Goal: Information Seeking & Learning: Find specific fact

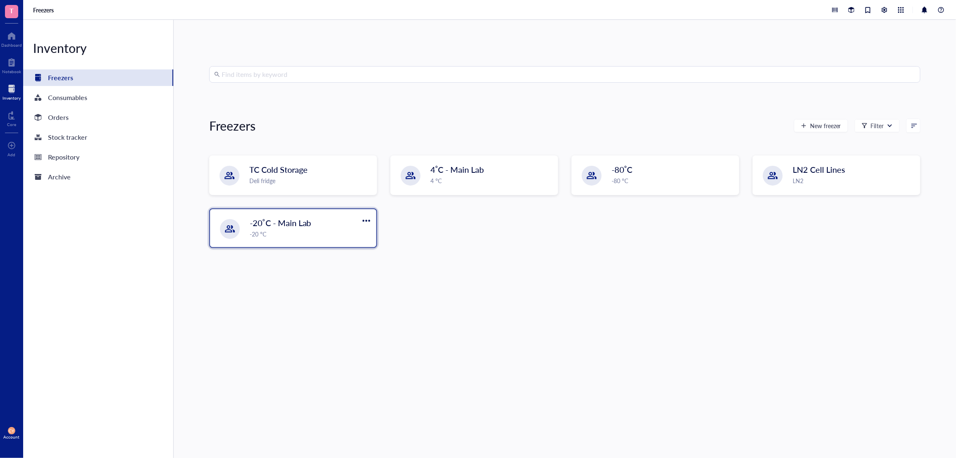
click at [277, 228] on div "-20˚C - Main Lab" at bounding box center [302, 223] width 105 height 12
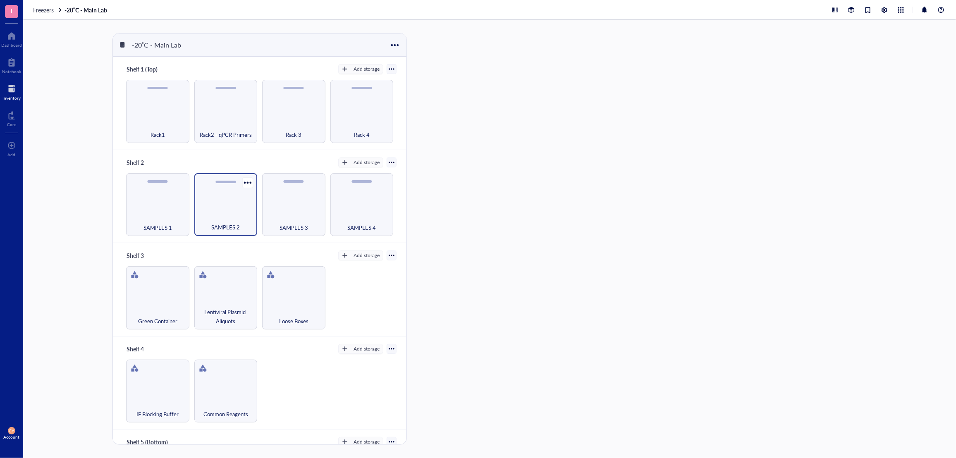
click at [220, 205] on div "SAMPLES 2" at bounding box center [225, 204] width 63 height 63
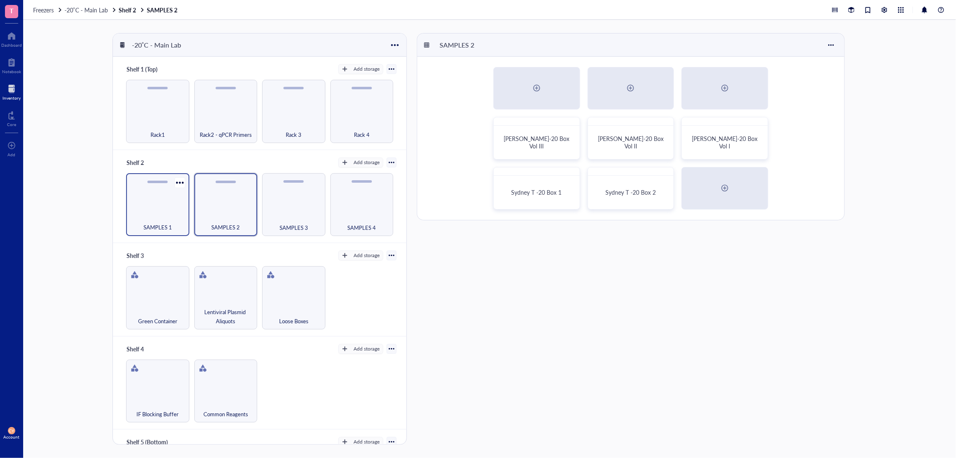
click at [160, 215] on div "SAMPLES 1" at bounding box center [157, 223] width 55 height 18
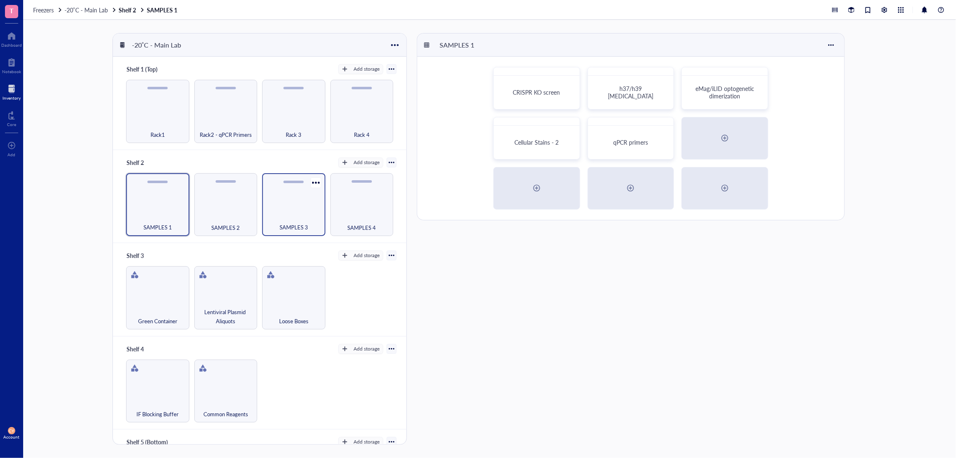
click at [296, 206] on div "SAMPLES 3" at bounding box center [293, 204] width 63 height 63
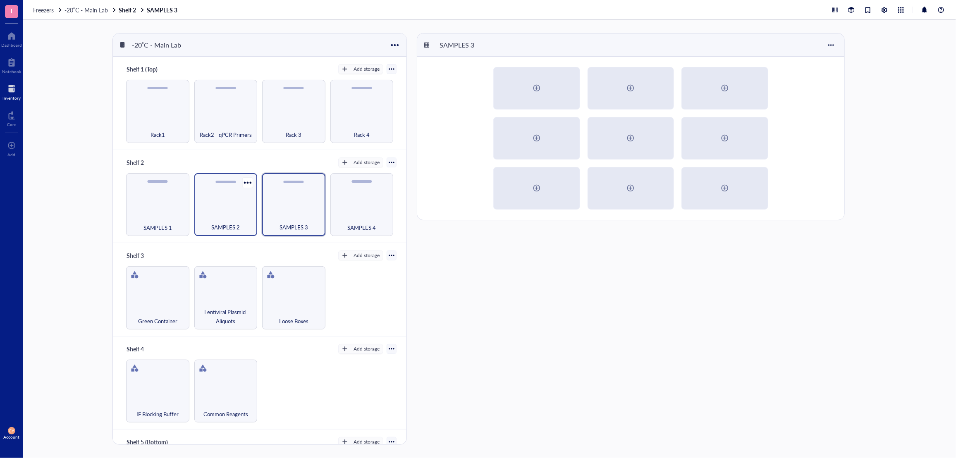
click at [218, 210] on div "SAMPLES 2" at bounding box center [225, 204] width 63 height 63
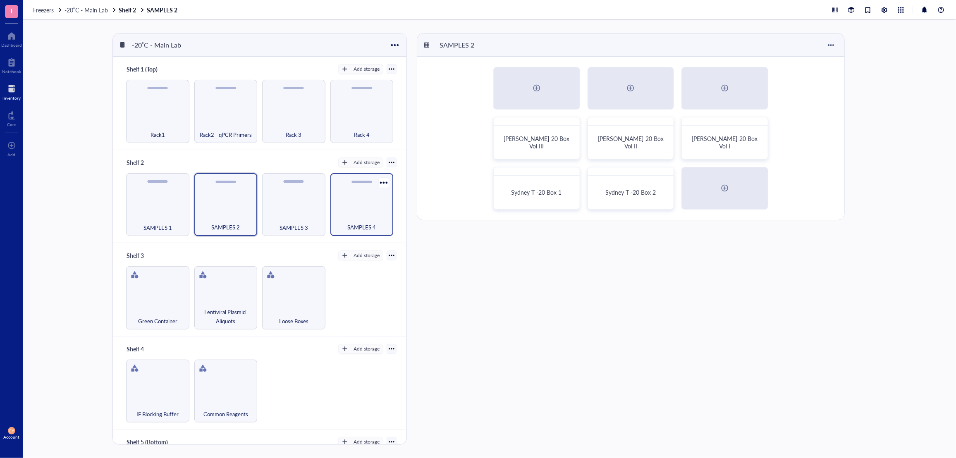
click at [354, 210] on div "SAMPLES 4" at bounding box center [361, 204] width 63 height 63
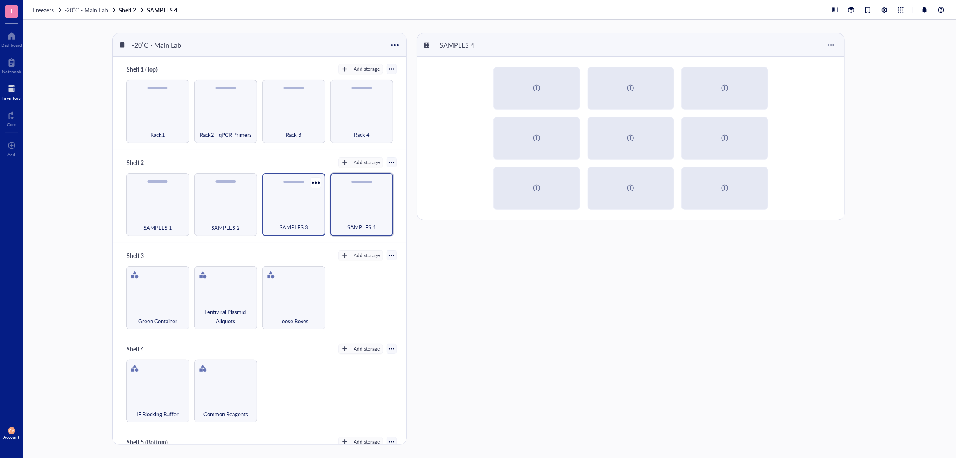
drag, startPoint x: 300, startPoint y: 213, endPoint x: 292, endPoint y: 210, distance: 8.0
click at [299, 214] on div "SAMPLES 3" at bounding box center [293, 223] width 55 height 18
click at [287, 110] on div "Rack 3" at bounding box center [293, 111] width 63 height 63
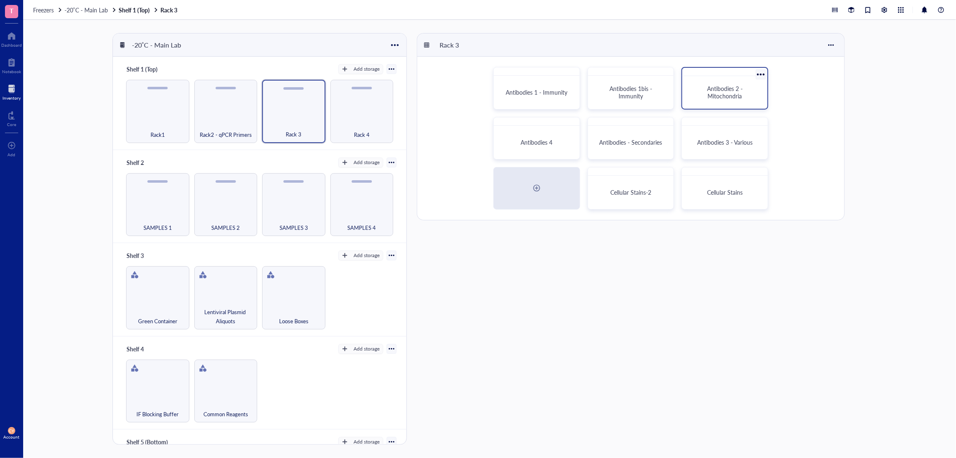
click at [717, 94] on span "Antibodies 2 - Mitochondria" at bounding box center [725, 92] width 37 height 16
click at [13, 91] on div at bounding box center [11, 88] width 18 height 13
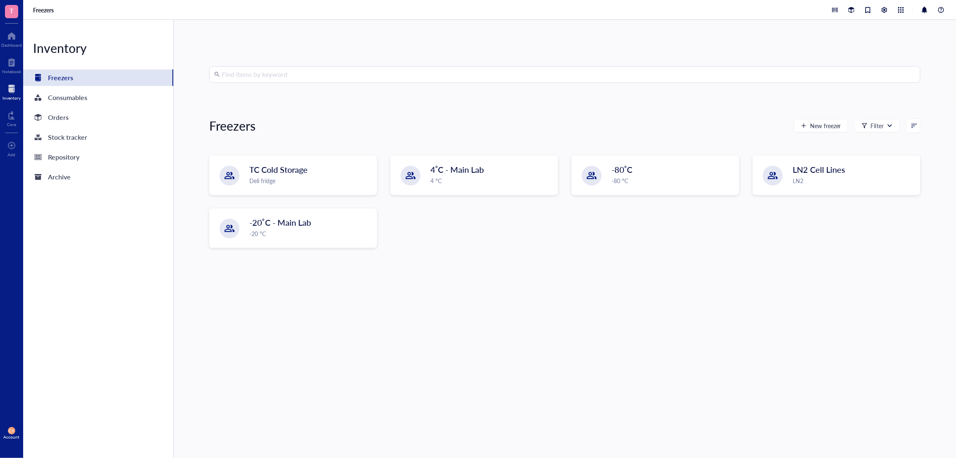
click at [299, 75] on input "search" at bounding box center [569, 75] width 694 height 16
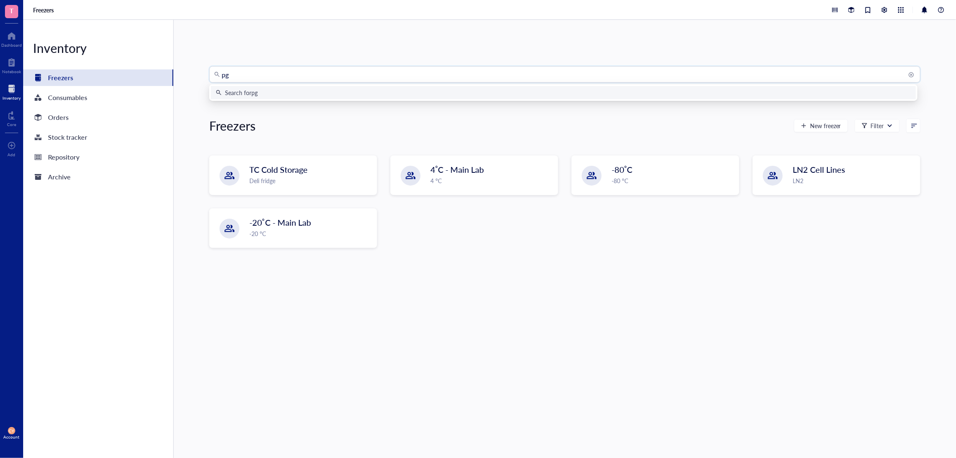
type input "pgc"
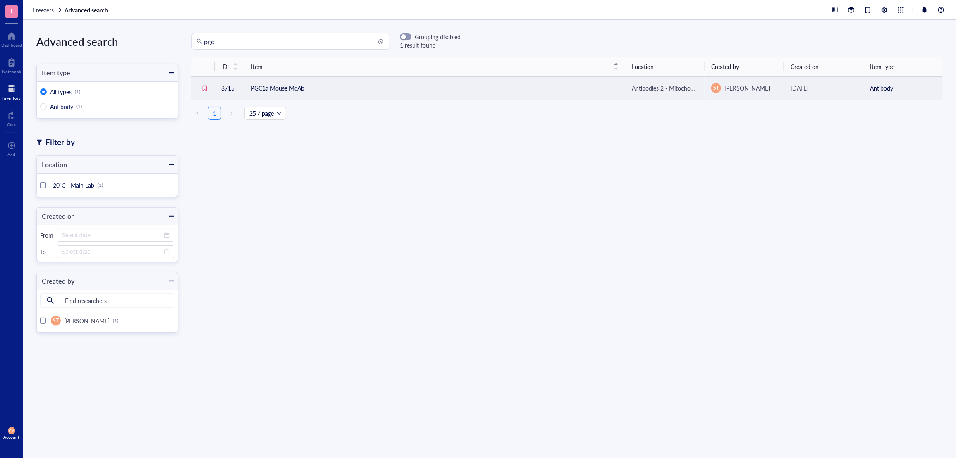
click at [271, 88] on td "PGC1a Mouse McAb" at bounding box center [434, 88] width 381 height 23
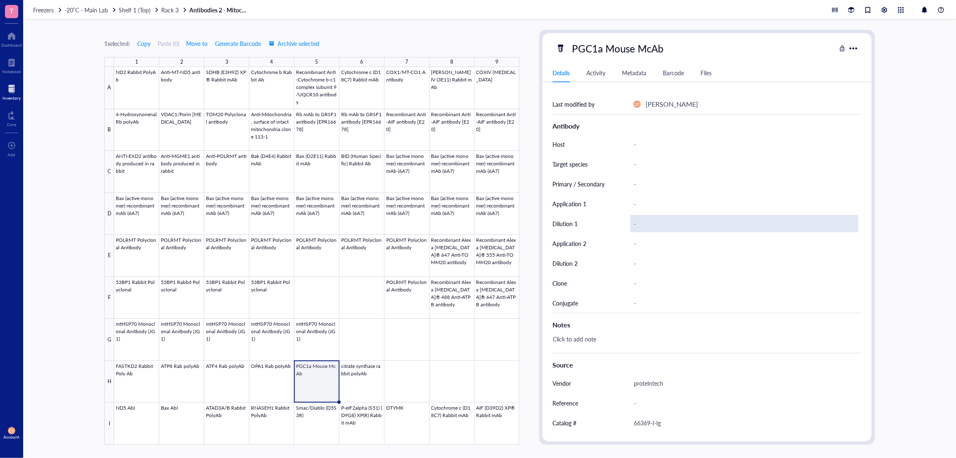
scroll to position [149, 0]
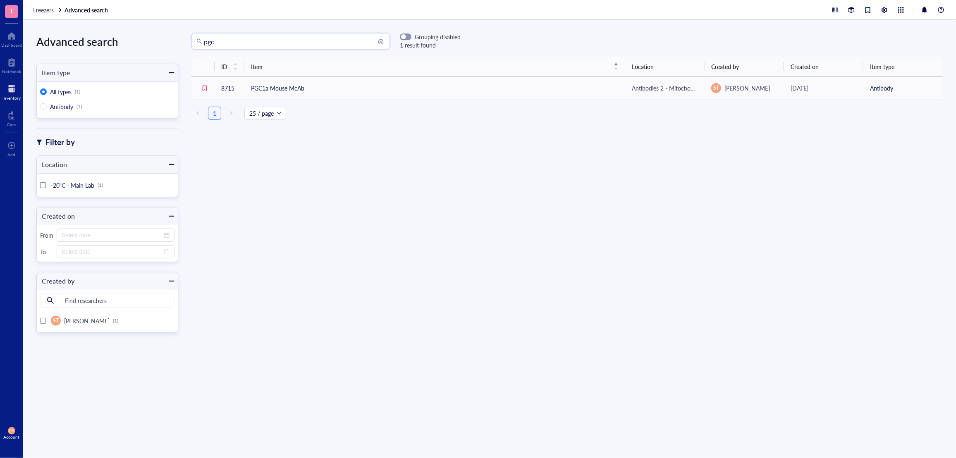
drag, startPoint x: 291, startPoint y: 42, endPoint x: 139, endPoint y: 33, distance: 152.4
click at [147, 36] on div "Advanced search Item type All types (1) Antibody (1) Filter by Location -20˚C -…" at bounding box center [489, 239] width 933 height 438
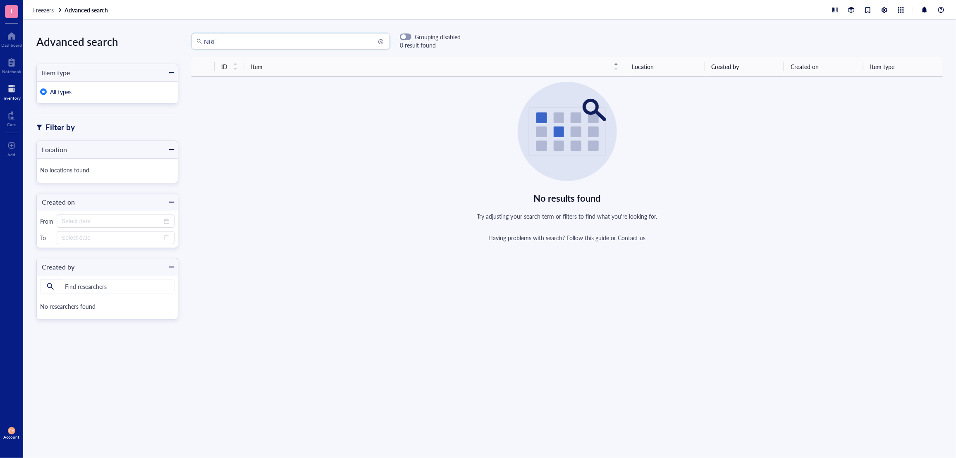
click at [226, 42] on input "NRF" at bounding box center [294, 41] width 181 height 16
type input "NF"
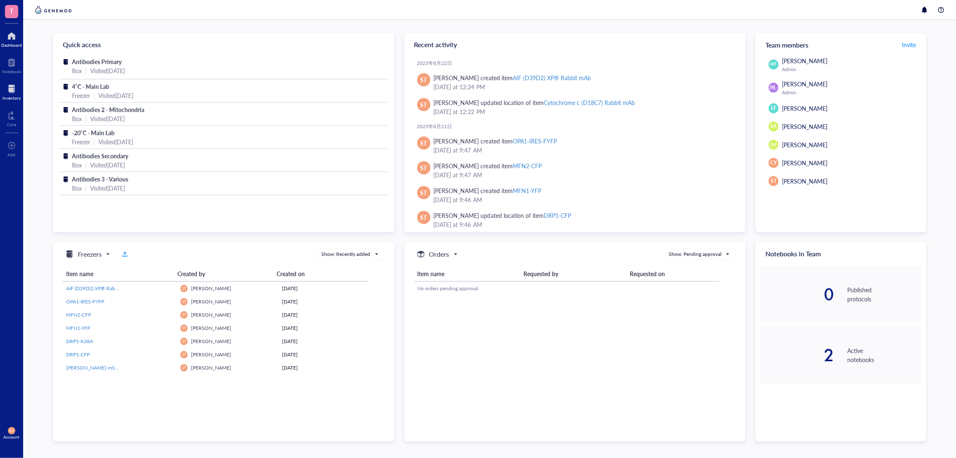
click at [11, 93] on div at bounding box center [11, 88] width 18 height 13
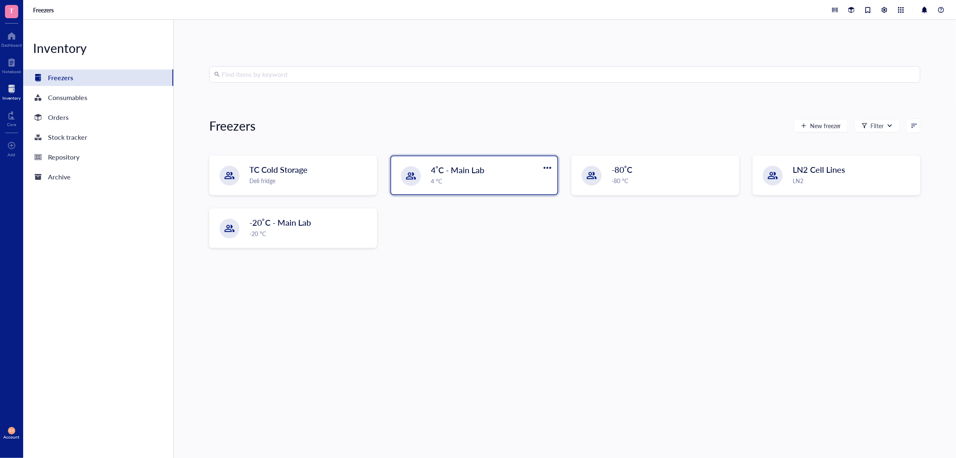
click at [448, 174] on span "4˚C - Main Lab" at bounding box center [458, 170] width 54 height 12
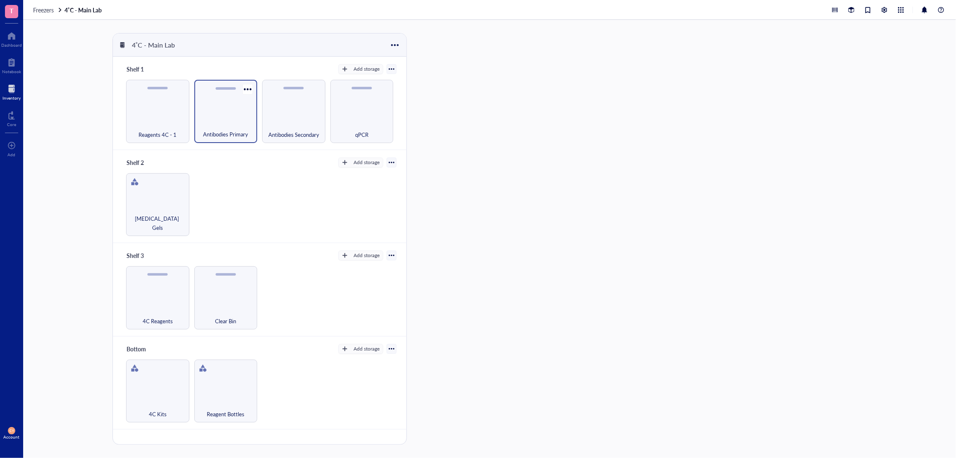
click at [232, 116] on div "Antibodies Primary" at bounding box center [225, 111] width 63 height 63
click at [622, 86] on div "Antibodies Primary" at bounding box center [631, 92] width 79 height 26
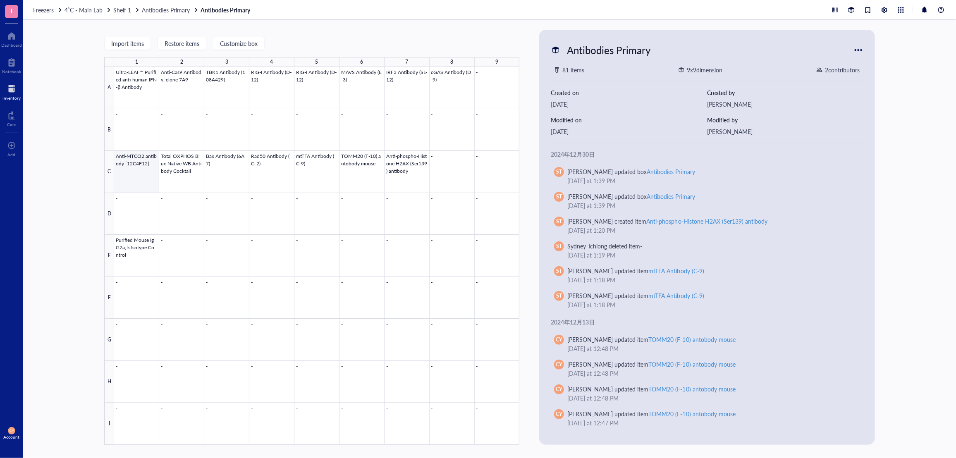
click at [139, 163] on div at bounding box center [316, 256] width 405 height 378
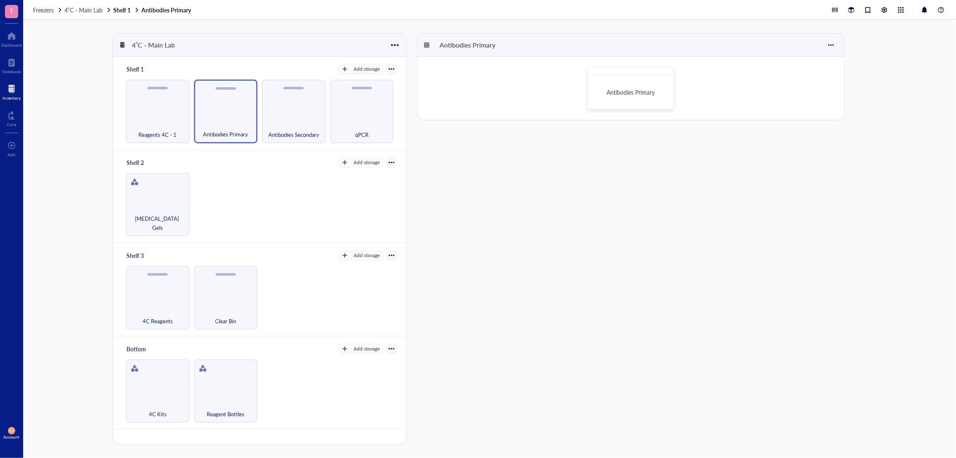
drag, startPoint x: 11, startPoint y: 90, endPoint x: 22, endPoint y: 86, distance: 11.5
click at [11, 89] on div at bounding box center [11, 88] width 18 height 13
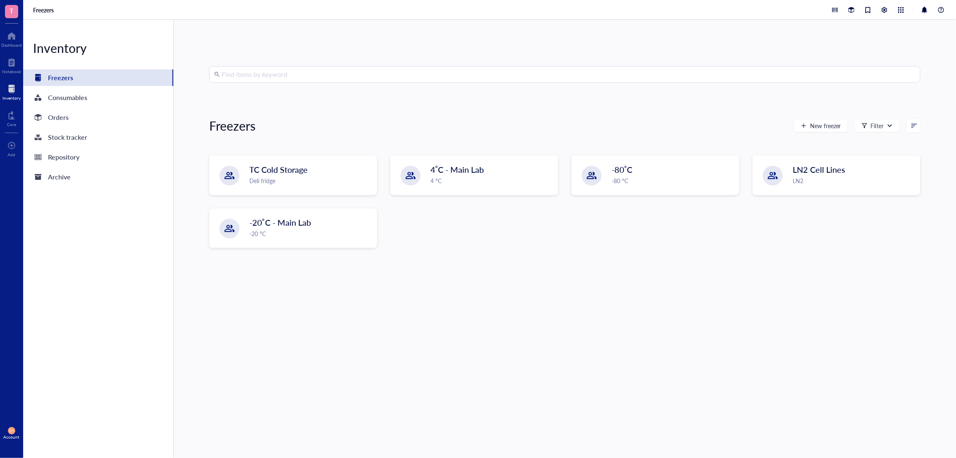
drag, startPoint x: 344, startPoint y: 74, endPoint x: 352, endPoint y: 61, distance: 15.6
click at [343, 74] on input "search" at bounding box center [569, 75] width 694 height 16
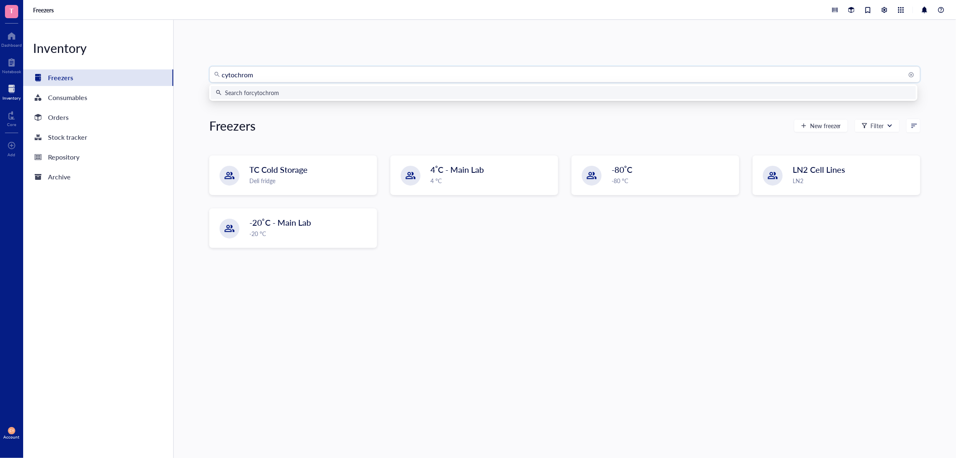
type input "cytochrome"
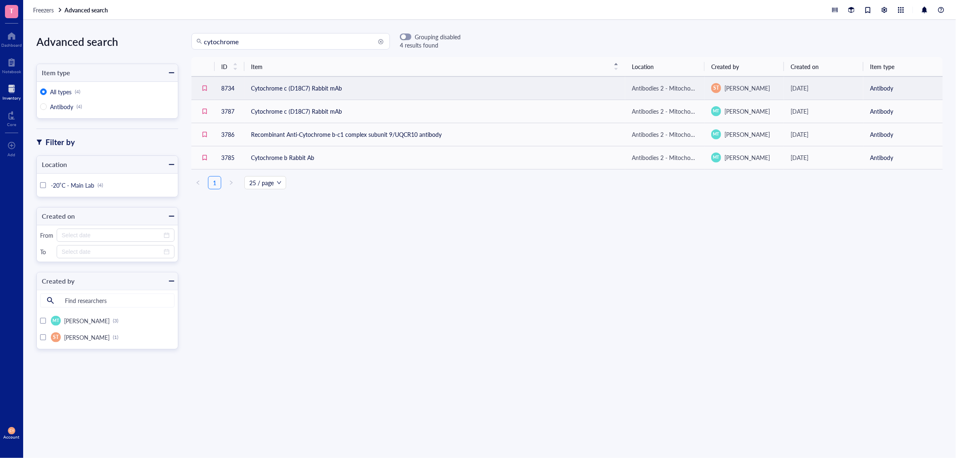
click at [306, 88] on td "Cytochrome c (D18C7) Rabbit mAb" at bounding box center [434, 88] width 381 height 23
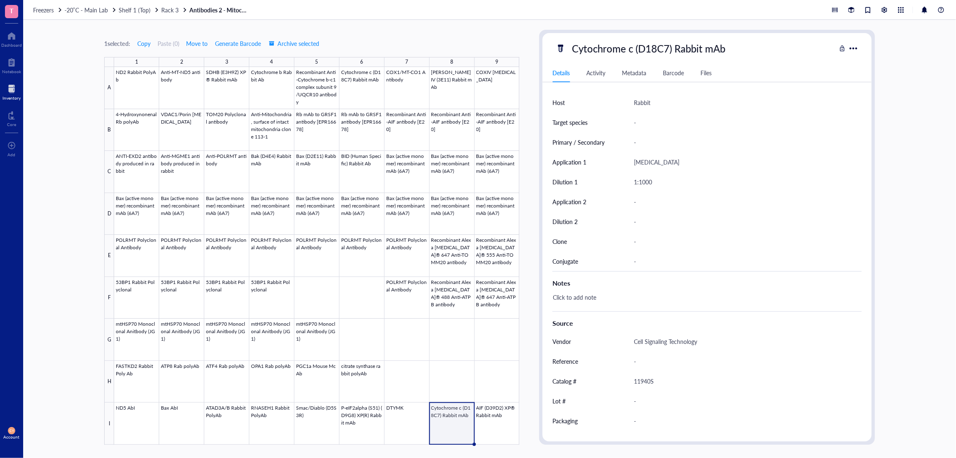
scroll to position [211, 0]
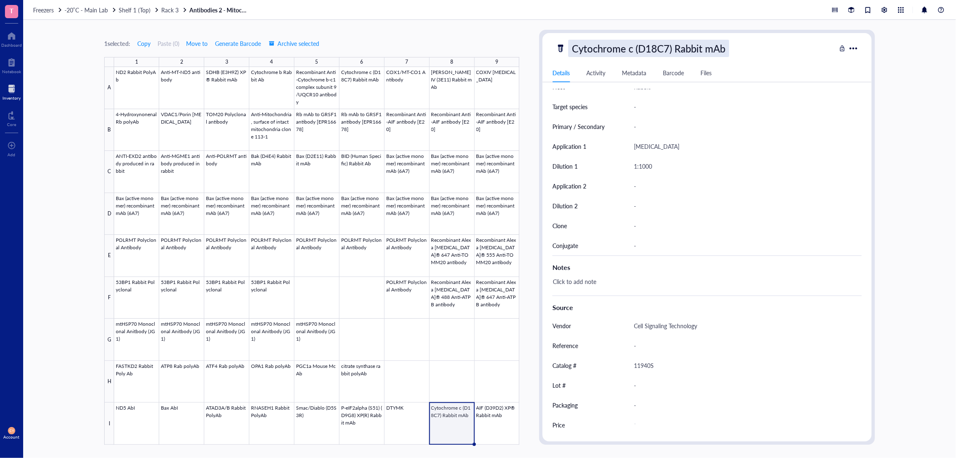
click at [576, 49] on div "Cytochrome c (D18C7) Rabbit mAb" at bounding box center [648, 48] width 161 height 17
click at [584, 49] on input "Cytochrome c (D18C7) Rabbit mAb" at bounding box center [664, 48] width 191 height 17
click at [584, 50] on input "Cytochrome c (D18C7) Rabbit mAb" at bounding box center [664, 48] width 191 height 17
